Goal: Information Seeking & Learning: Learn about a topic

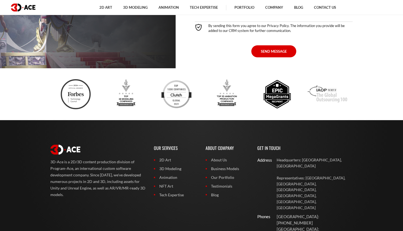
scroll to position [2731, 0]
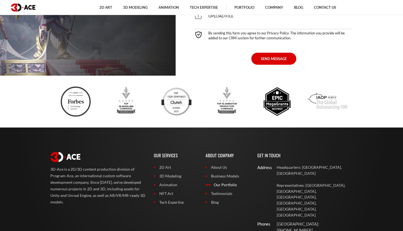
click at [224, 181] on link "Our Portfolio" at bounding box center [228, 184] width 44 height 6
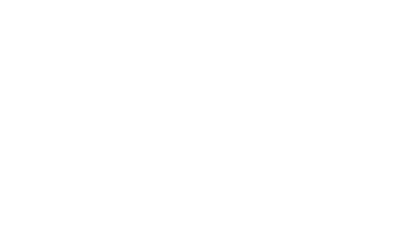
scroll to position [2752, 0]
